Goal: Information Seeking & Learning: Learn about a topic

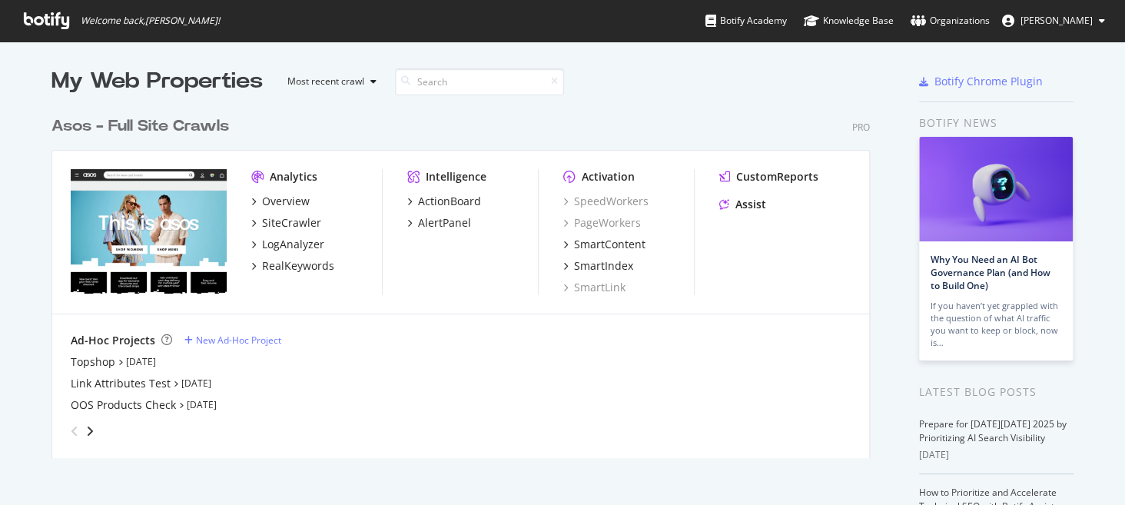
scroll to position [349, 818]
click at [300, 266] on div "RealKeywords" at bounding box center [298, 265] width 72 height 15
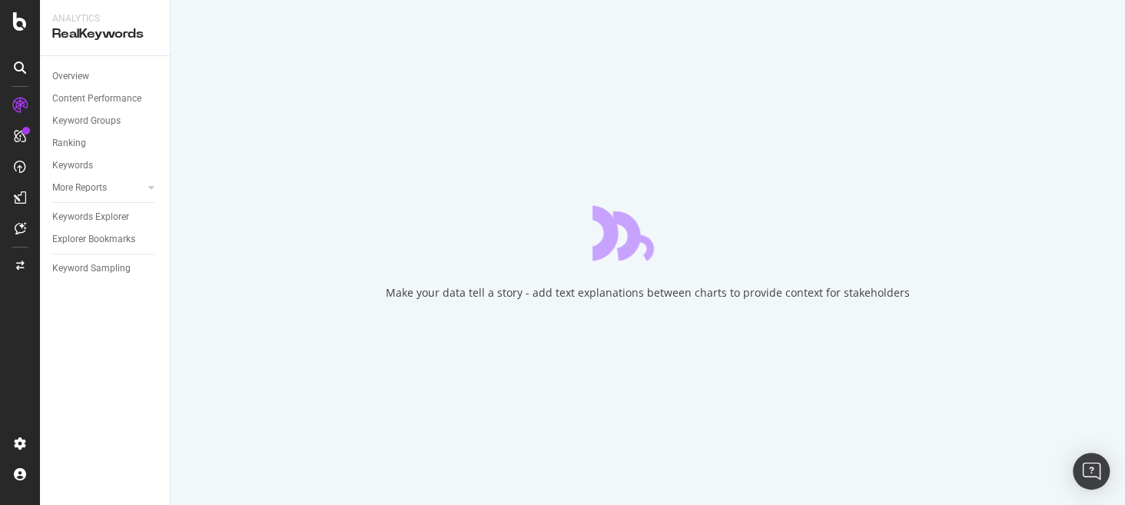
click at [21, 101] on icon at bounding box center [19, 105] width 15 height 15
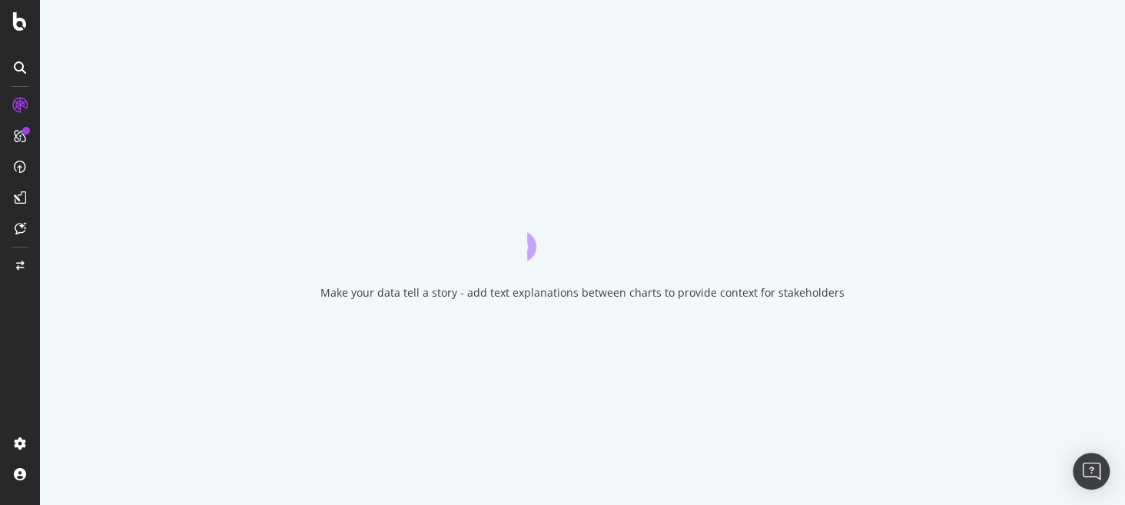
click at [21, 101] on icon at bounding box center [19, 105] width 15 height 15
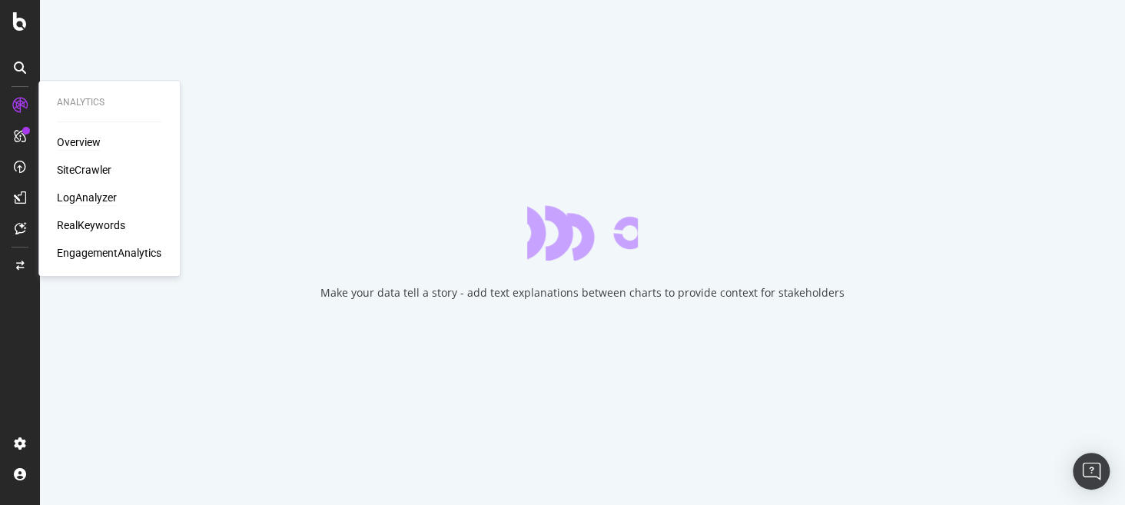
click at [88, 194] on div "LogAnalyzer" at bounding box center [87, 197] width 60 height 15
click at [97, 199] on div "LogAnalyzer" at bounding box center [87, 197] width 60 height 15
click at [101, 195] on div "LogAnalyzer" at bounding box center [87, 197] width 60 height 15
click at [108, 224] on div "RealKeywords" at bounding box center [91, 224] width 68 height 15
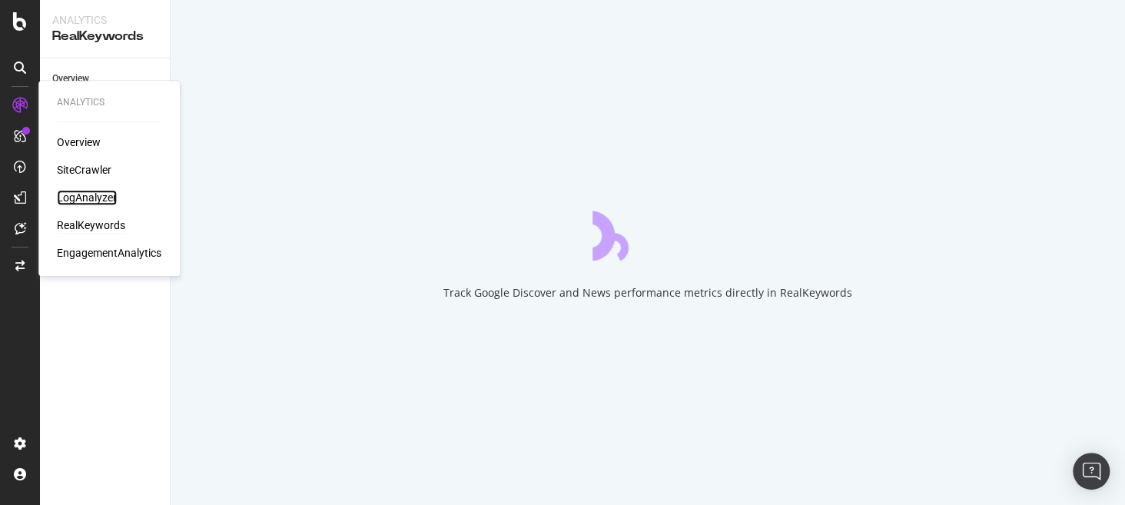
click at [78, 192] on div "LogAnalyzer" at bounding box center [87, 197] width 60 height 15
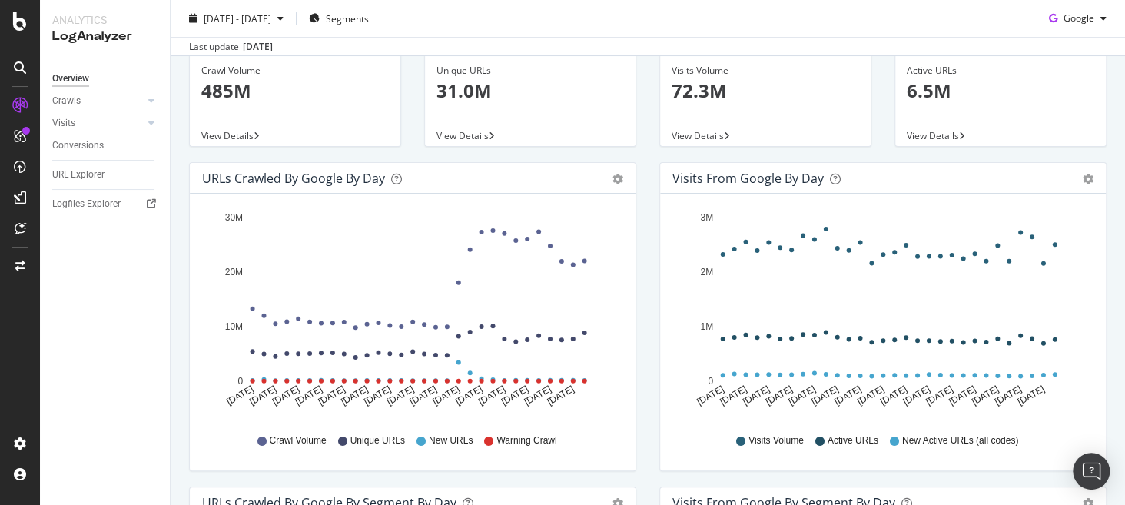
scroll to position [58, 0]
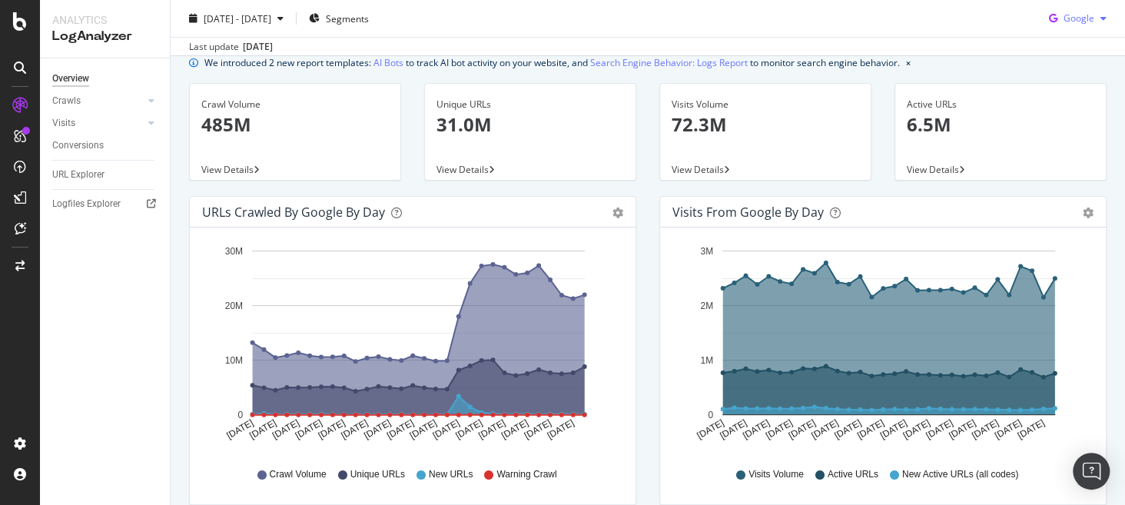
click at [1063, 16] on span "Google" at bounding box center [1078, 18] width 31 height 13
click at [1068, 113] on div "OpenAI" at bounding box center [1065, 105] width 106 height 22
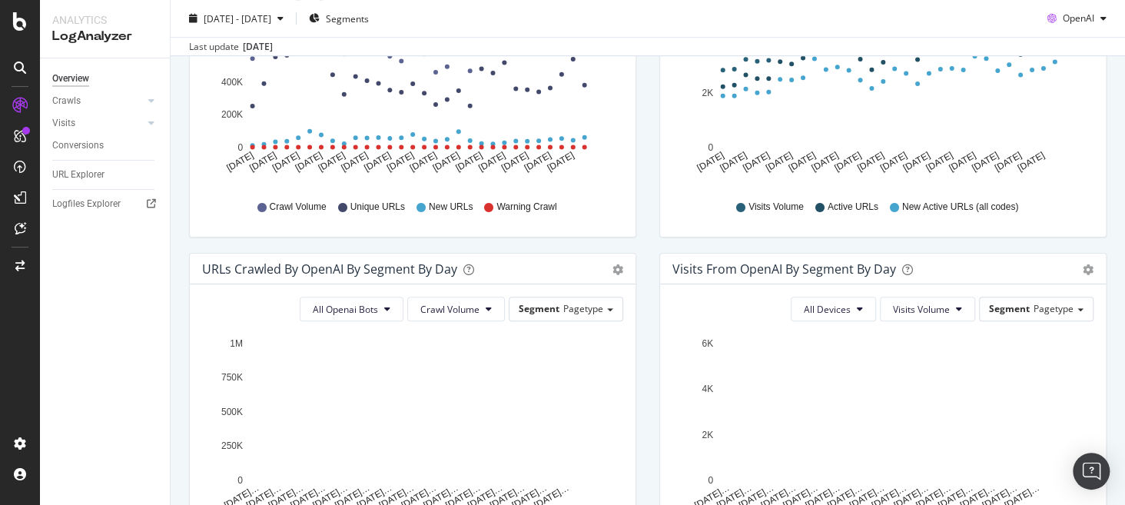
scroll to position [307, 0]
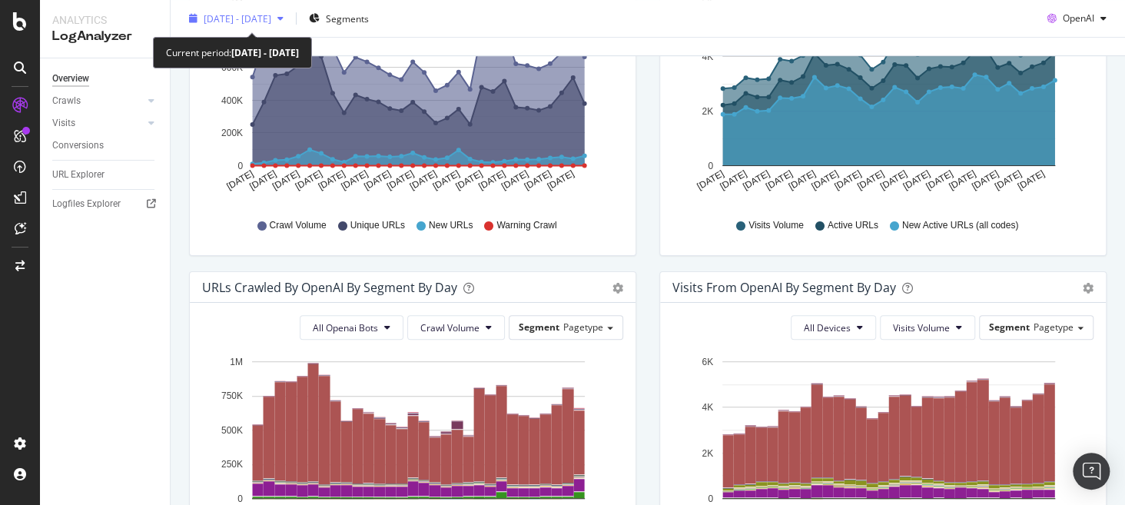
click at [259, 22] on span "2025 Sep. 6th - Oct. 5th" at bounding box center [238, 18] width 68 height 13
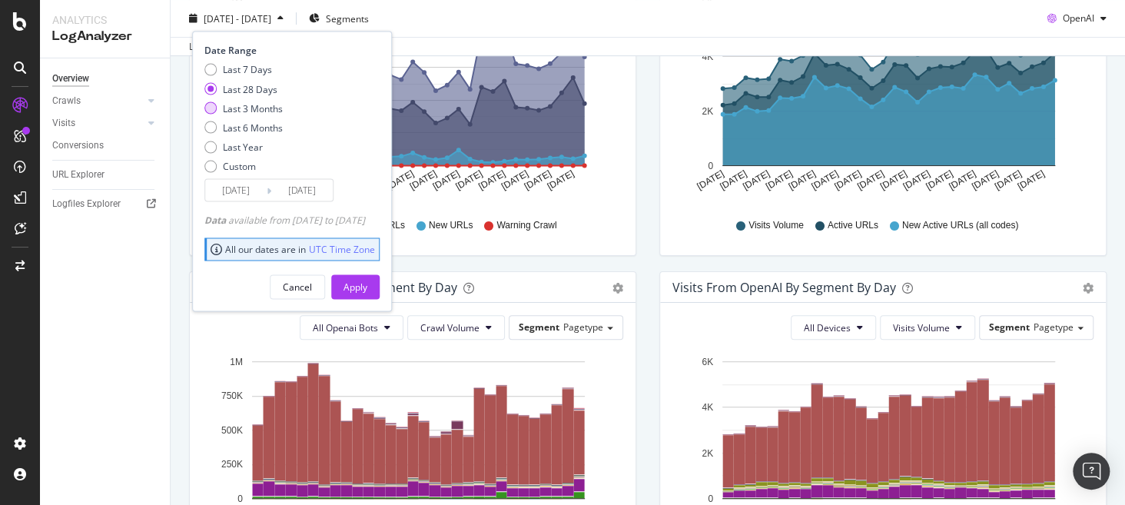
click at [253, 108] on div "Last 3 Months" at bounding box center [253, 107] width 60 height 13
type input "2025/07/06"
click at [367, 290] on div "Apply" at bounding box center [355, 286] width 24 height 13
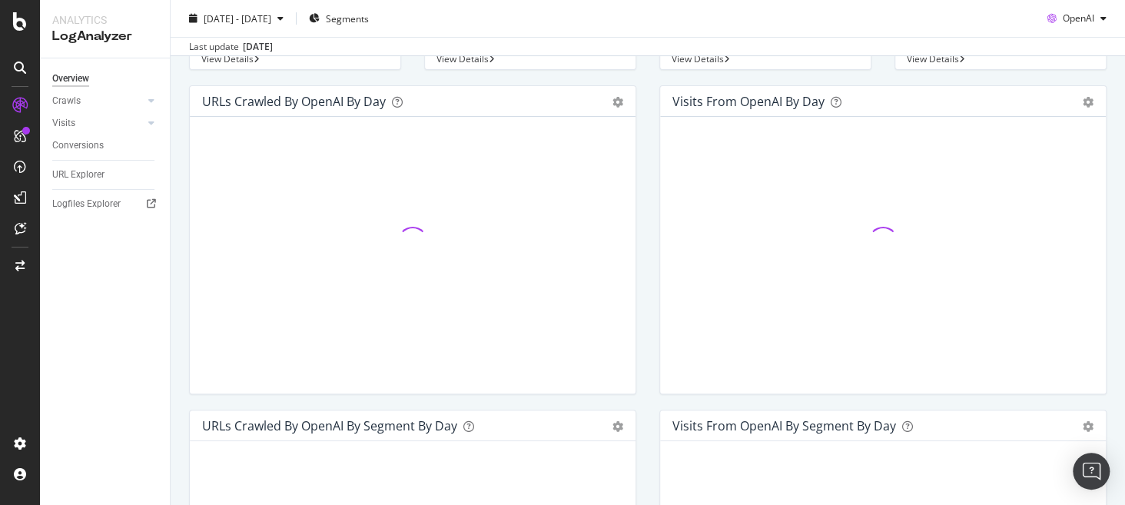
scroll to position [169, 0]
